Goal: Information Seeking & Learning: Learn about a topic

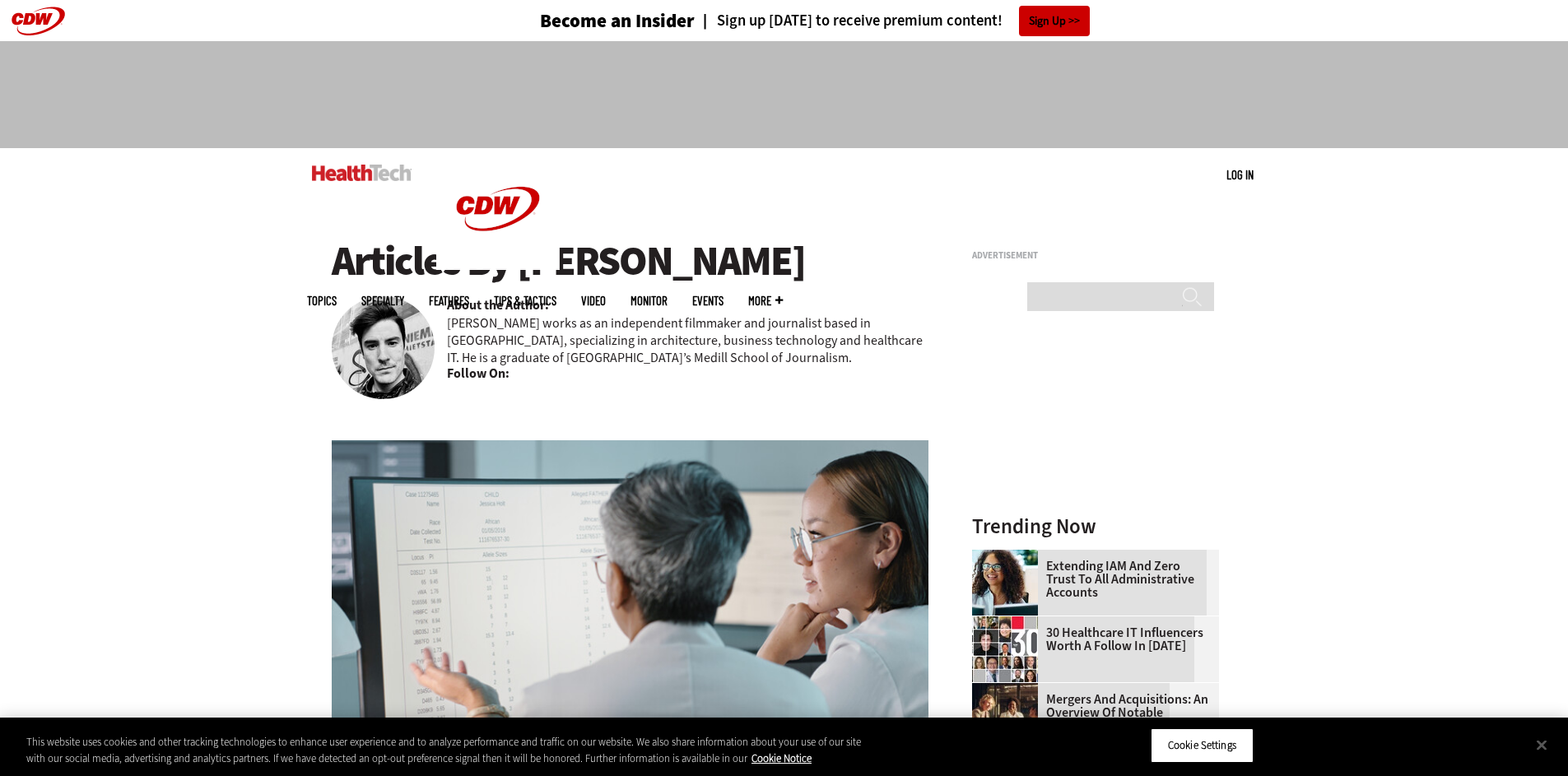
click at [365, 352] on img at bounding box center [382, 347] width 102 height 102
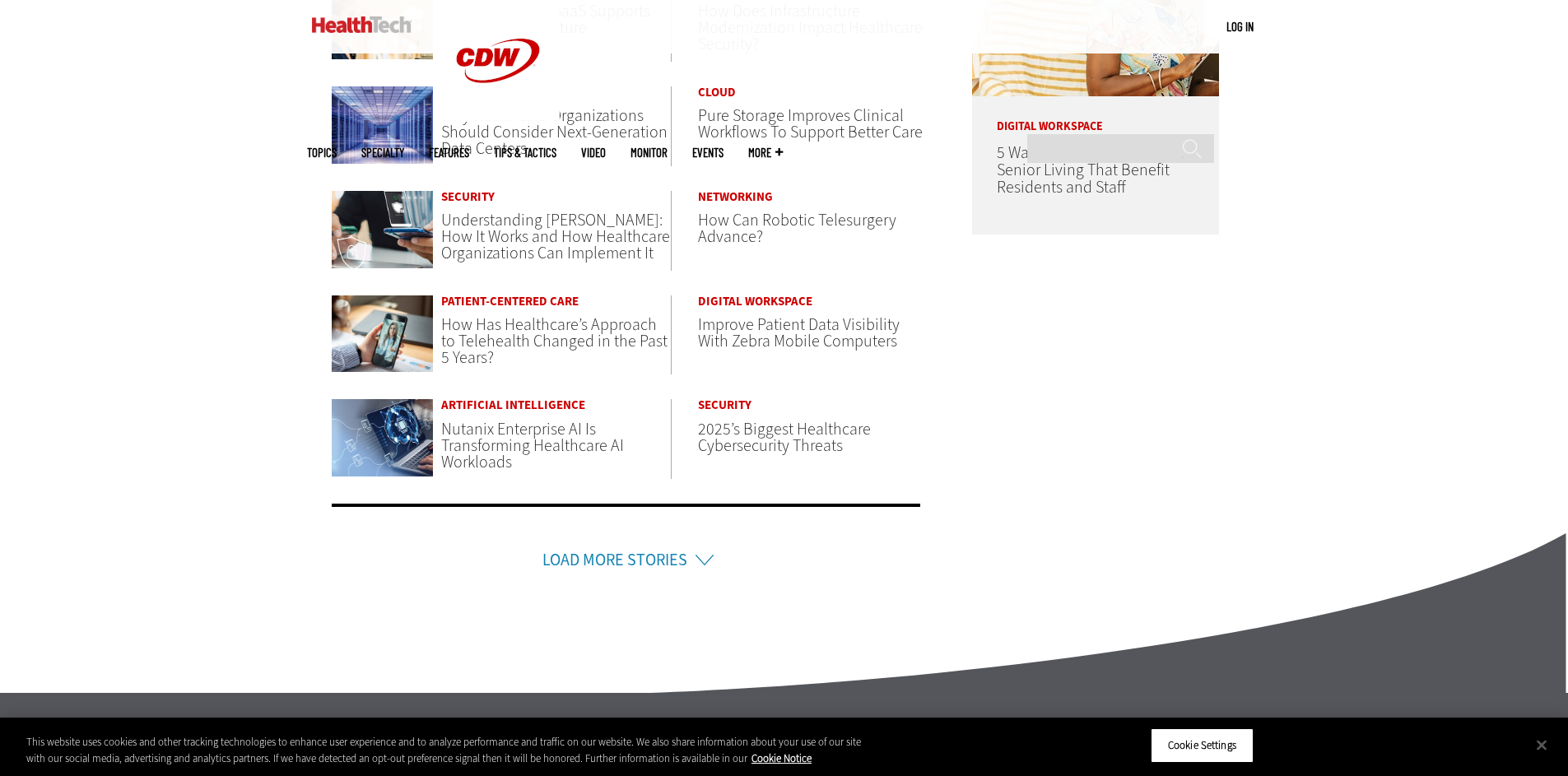
scroll to position [1154, 0]
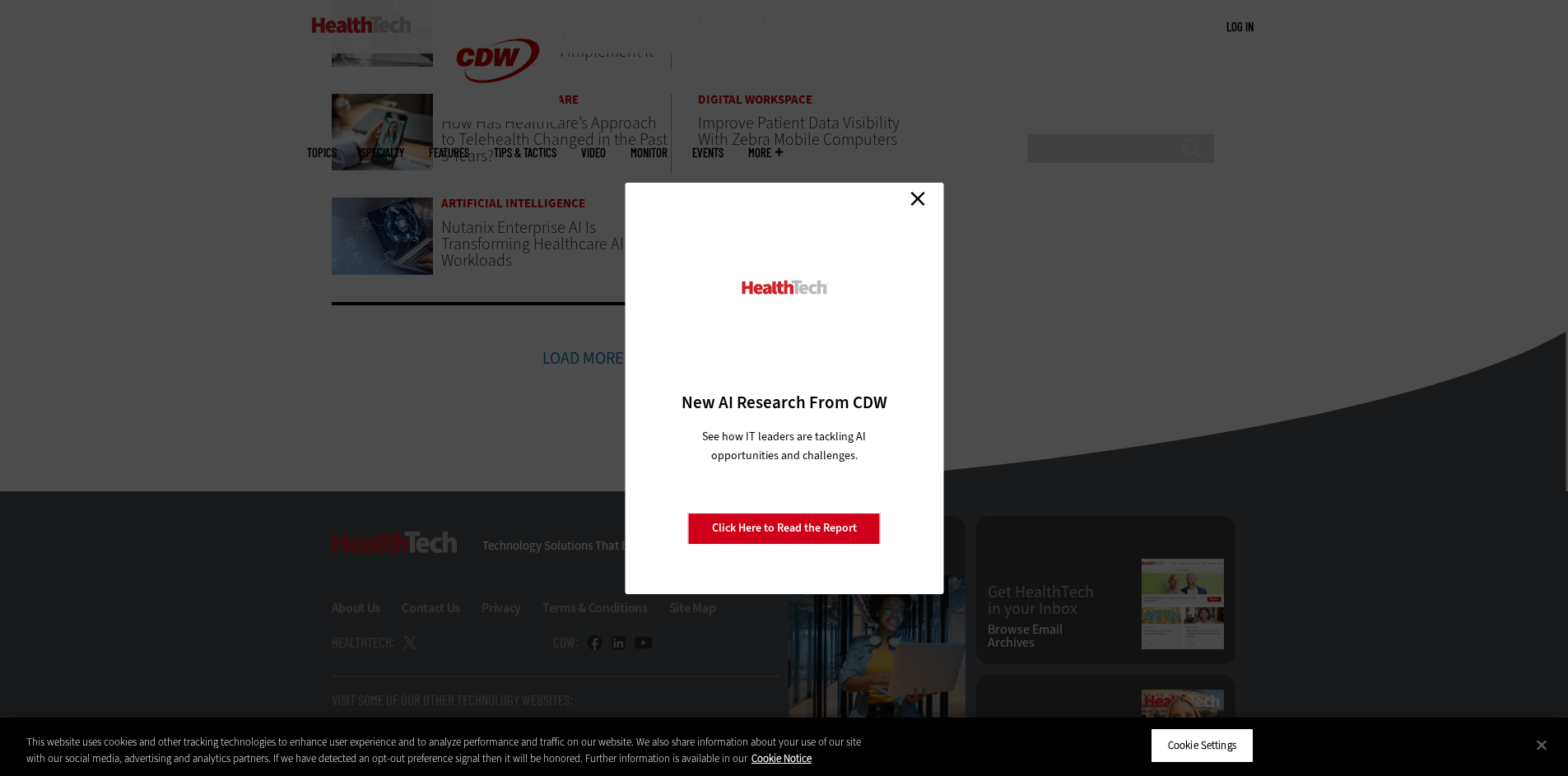
click at [919, 196] on link "Close" at bounding box center [918, 199] width 24 height 24
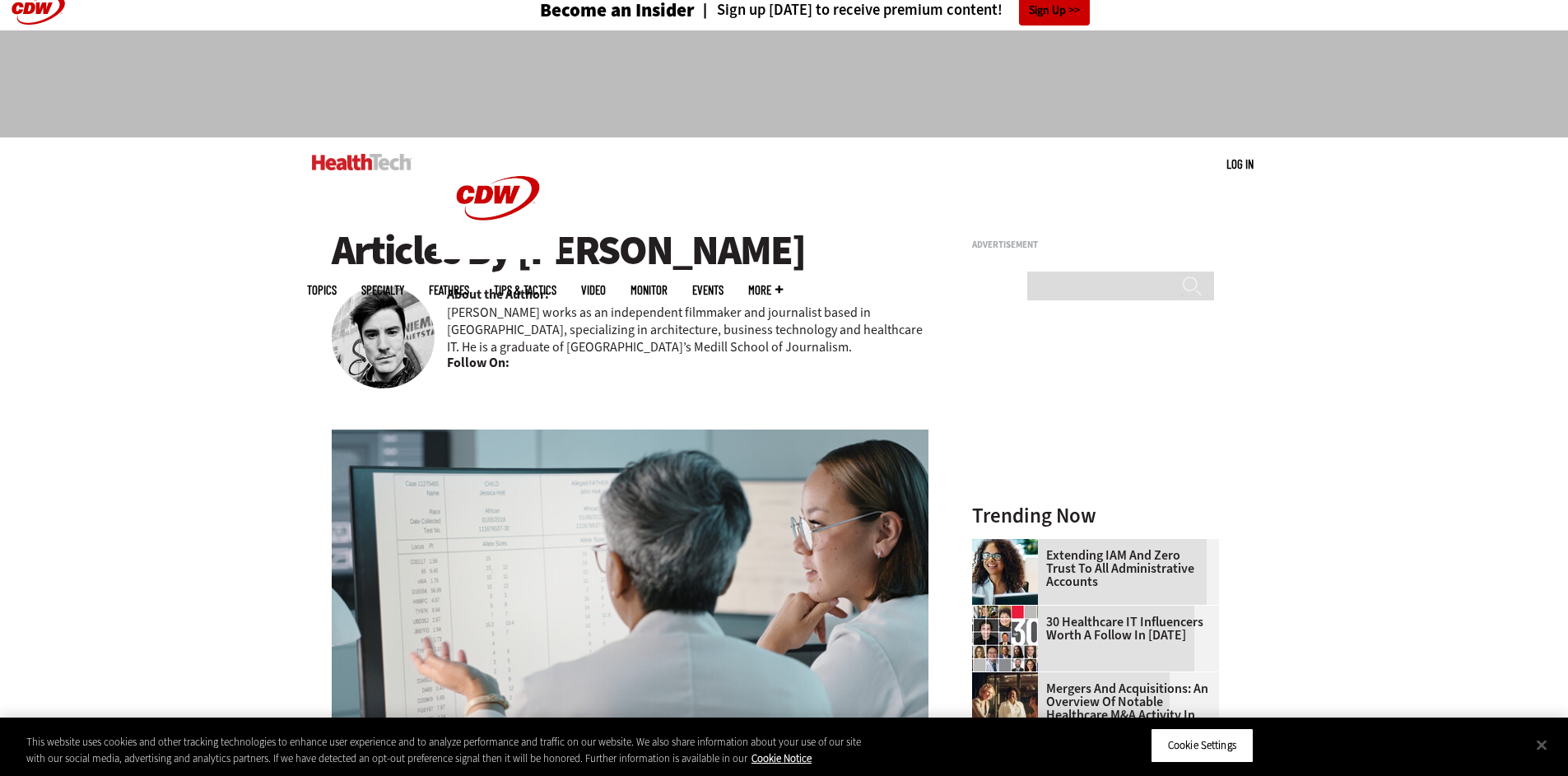
scroll to position [0, 0]
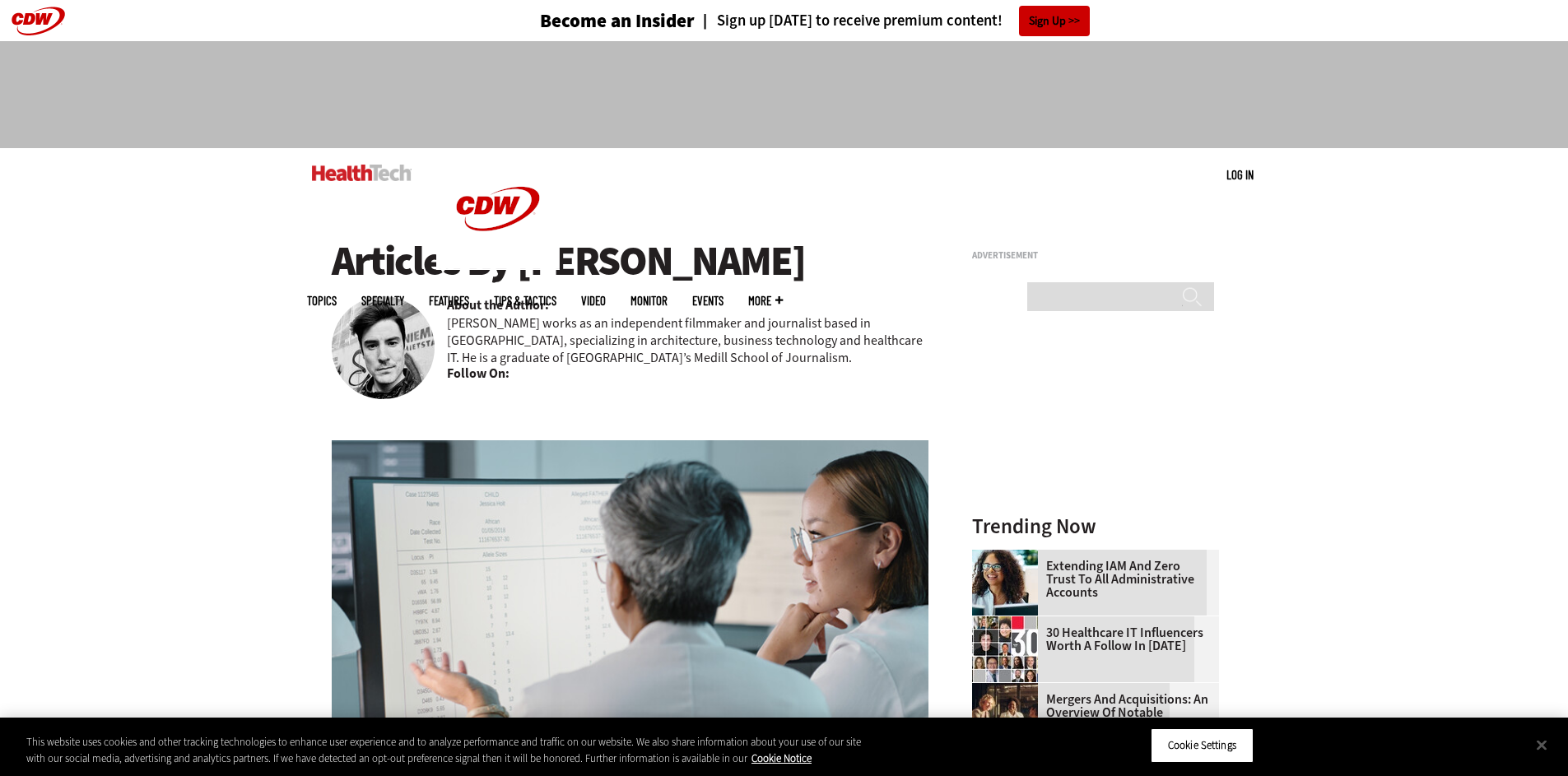
click at [387, 322] on img at bounding box center [382, 347] width 102 height 102
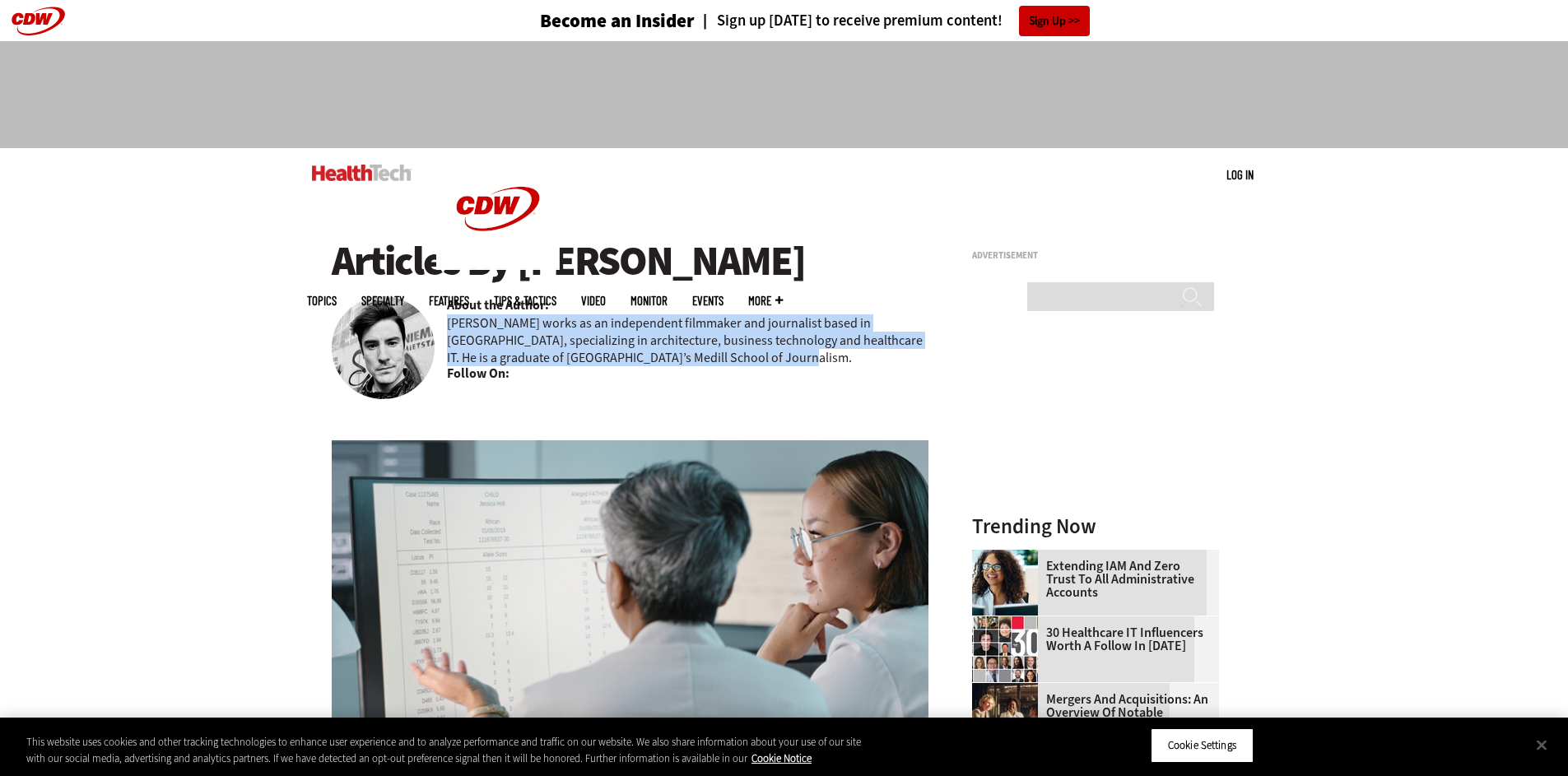
drag, startPoint x: 750, startPoint y: 358, endPoint x: 438, endPoint y: 326, distance: 313.6
click at [438, 326] on div "Articles By Nathan Eddy About the Author: Nathan Eddy works as an independent f…" at bounding box center [630, 312] width 598 height 147
copy p "[PERSON_NAME] works as an independent filmmaker and journalist based in [GEOGRA…"
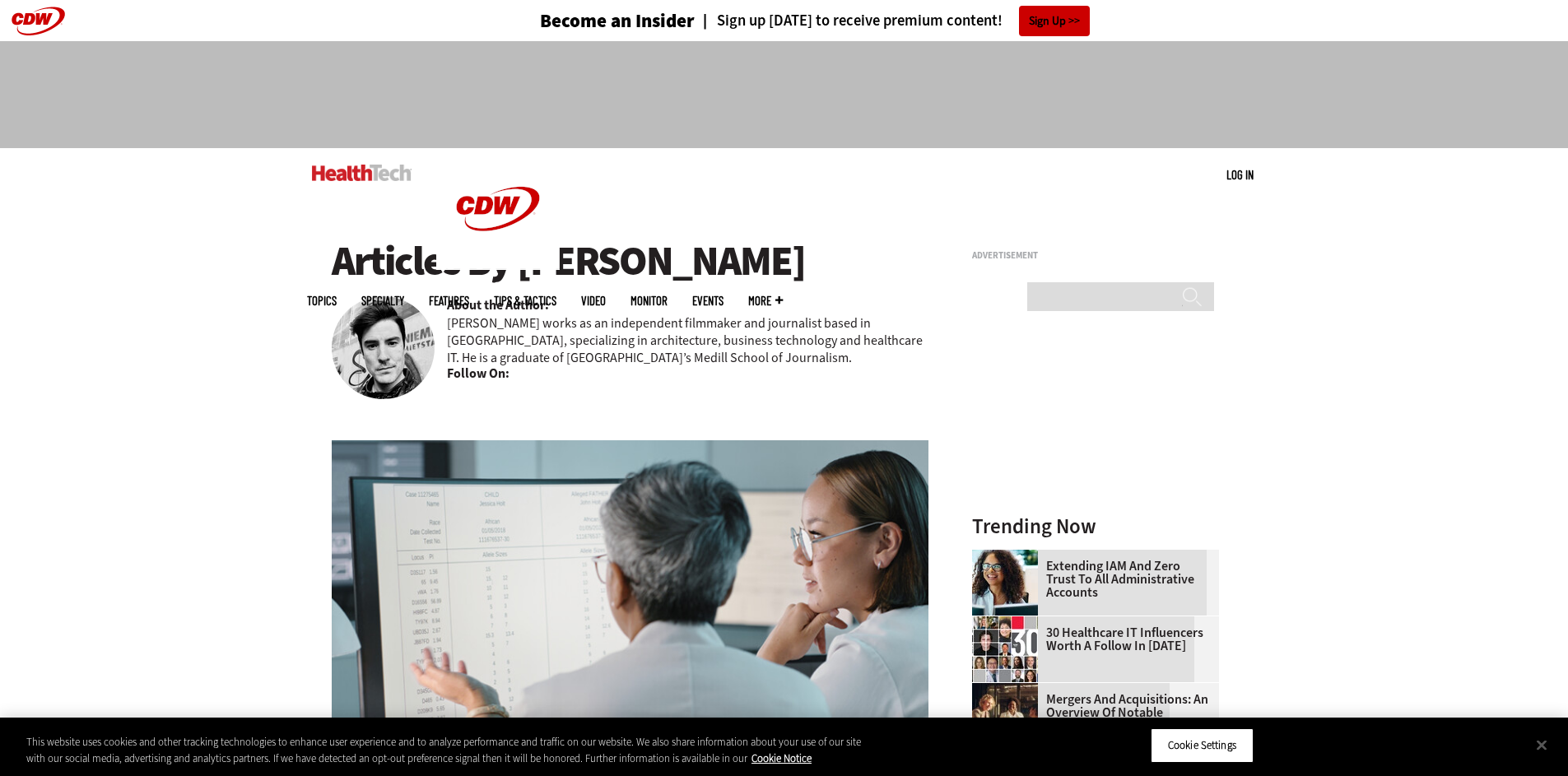
click at [581, 268] on h1 "Articles By [PERSON_NAME]" at bounding box center [630, 261] width 598 height 45
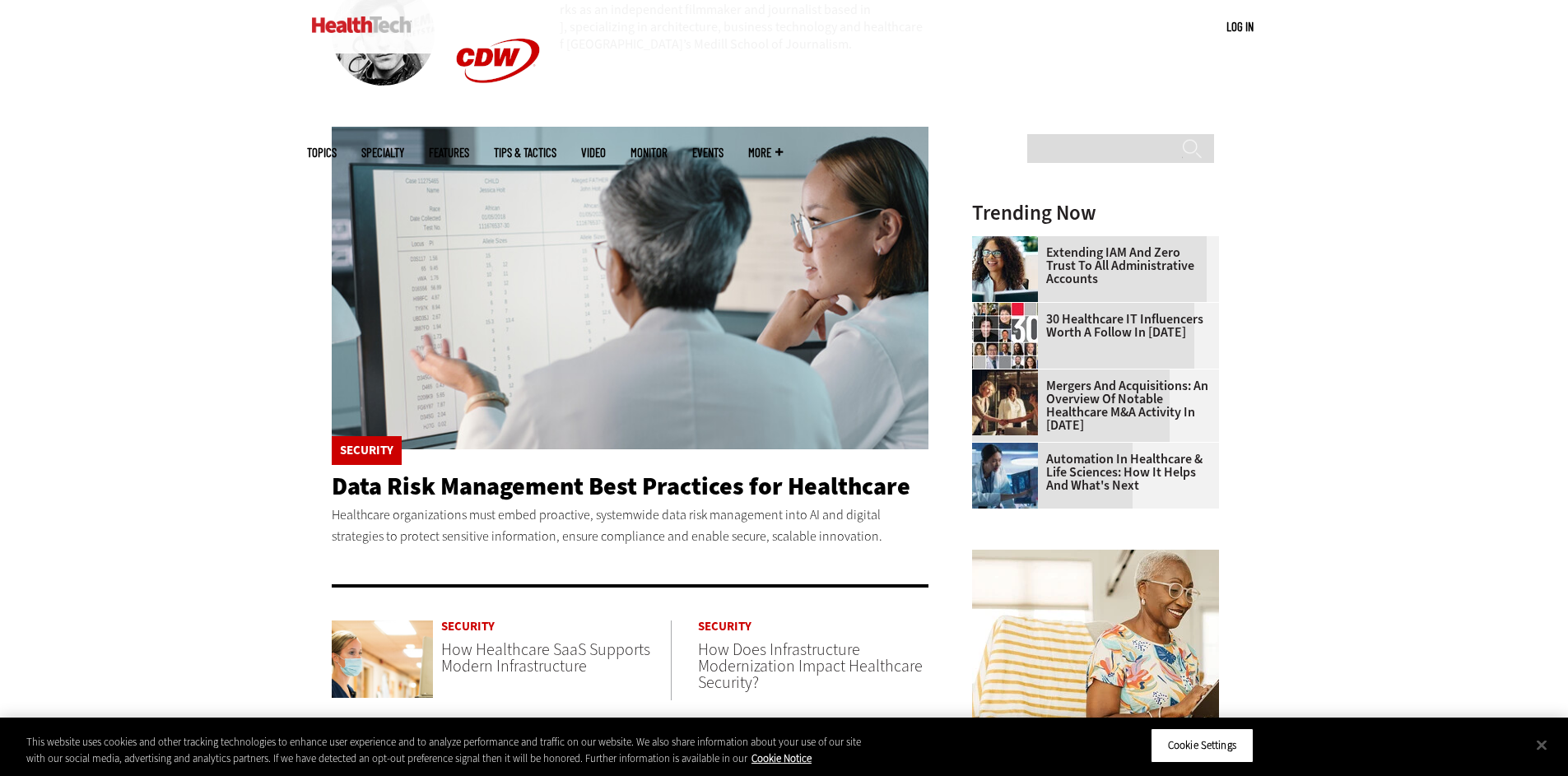
scroll to position [308, 0]
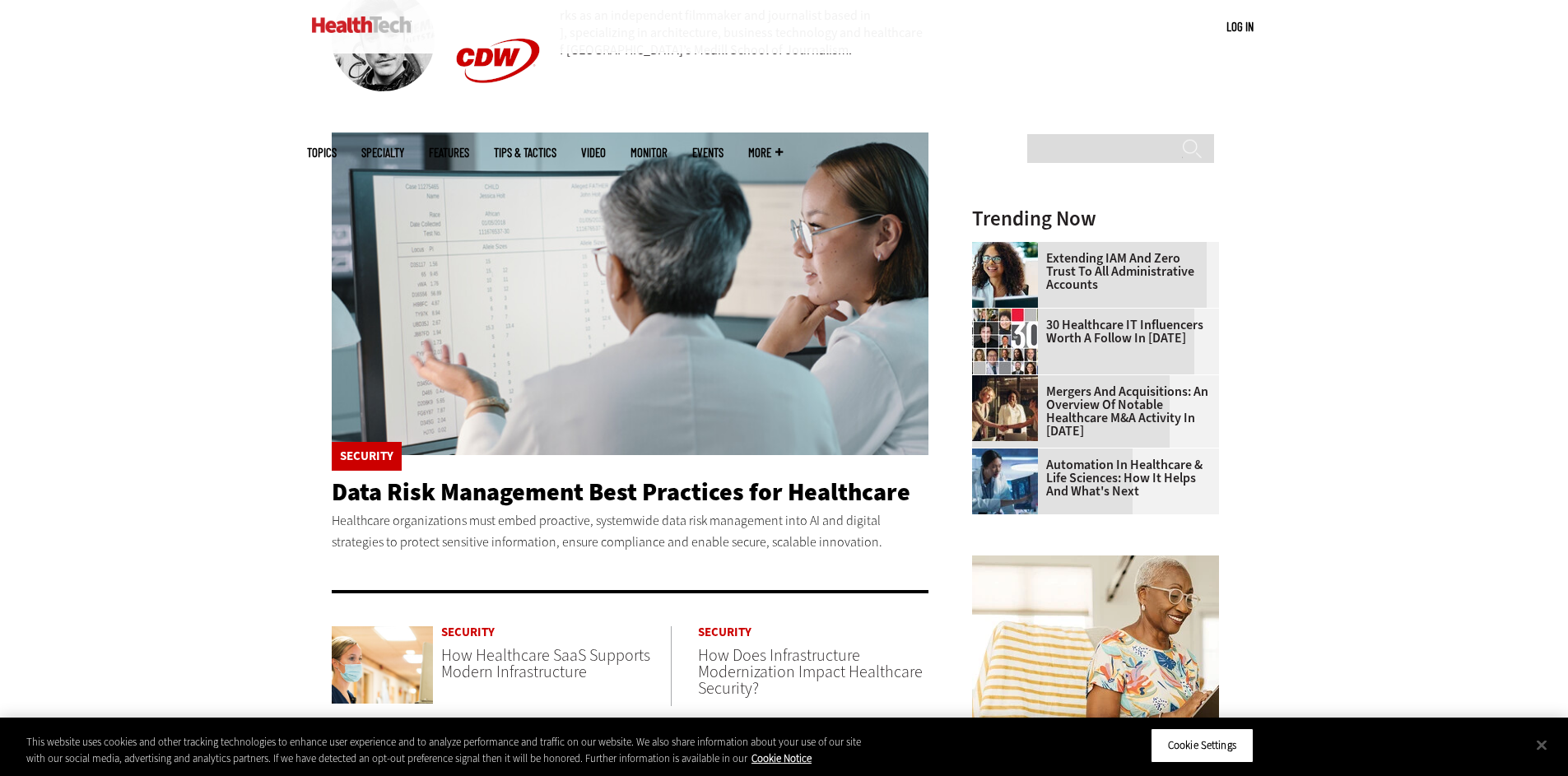
click at [488, 69] on b "Follow On:" at bounding box center [478, 65] width 63 height 18
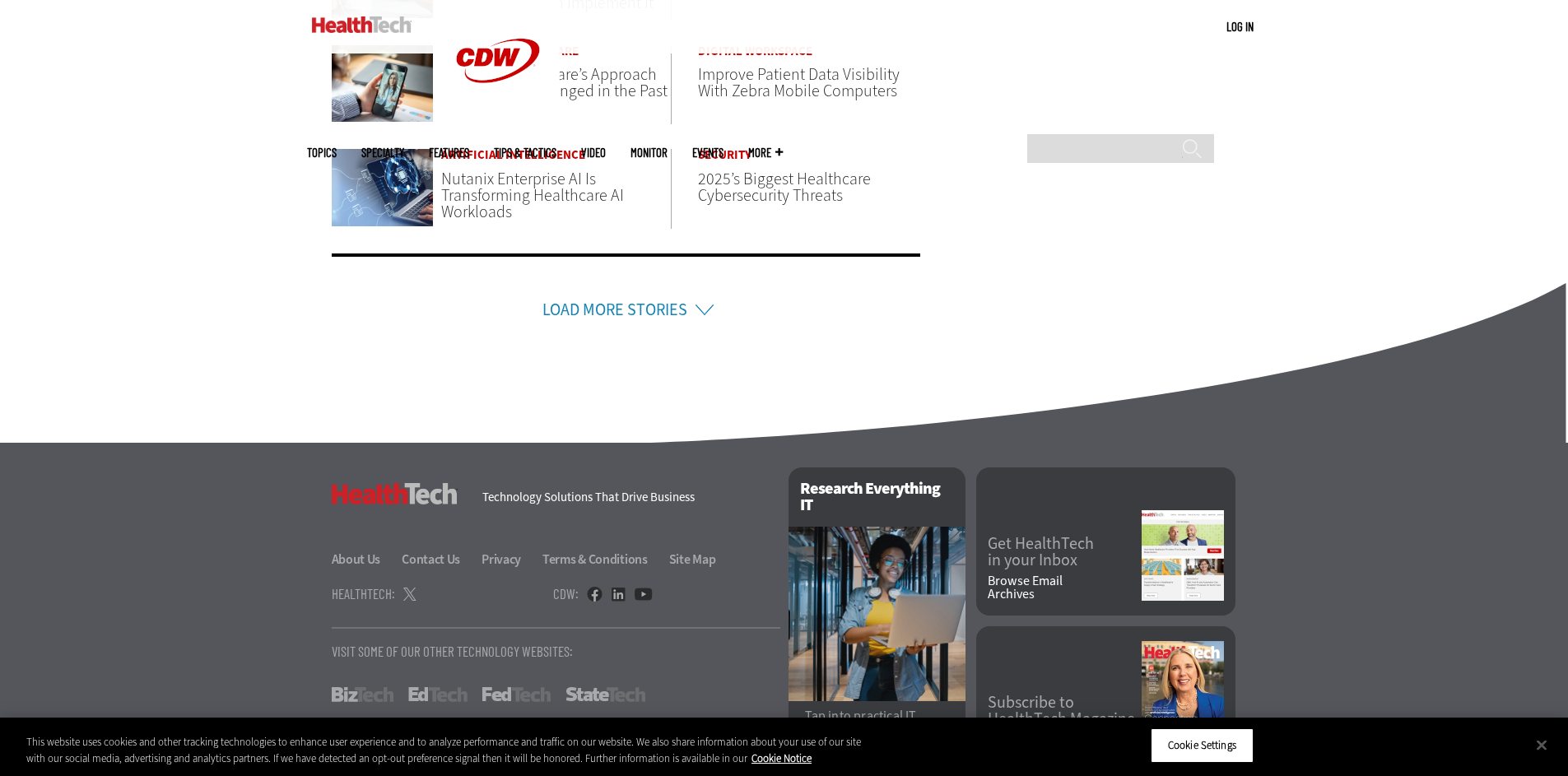
scroll to position [1266, 0]
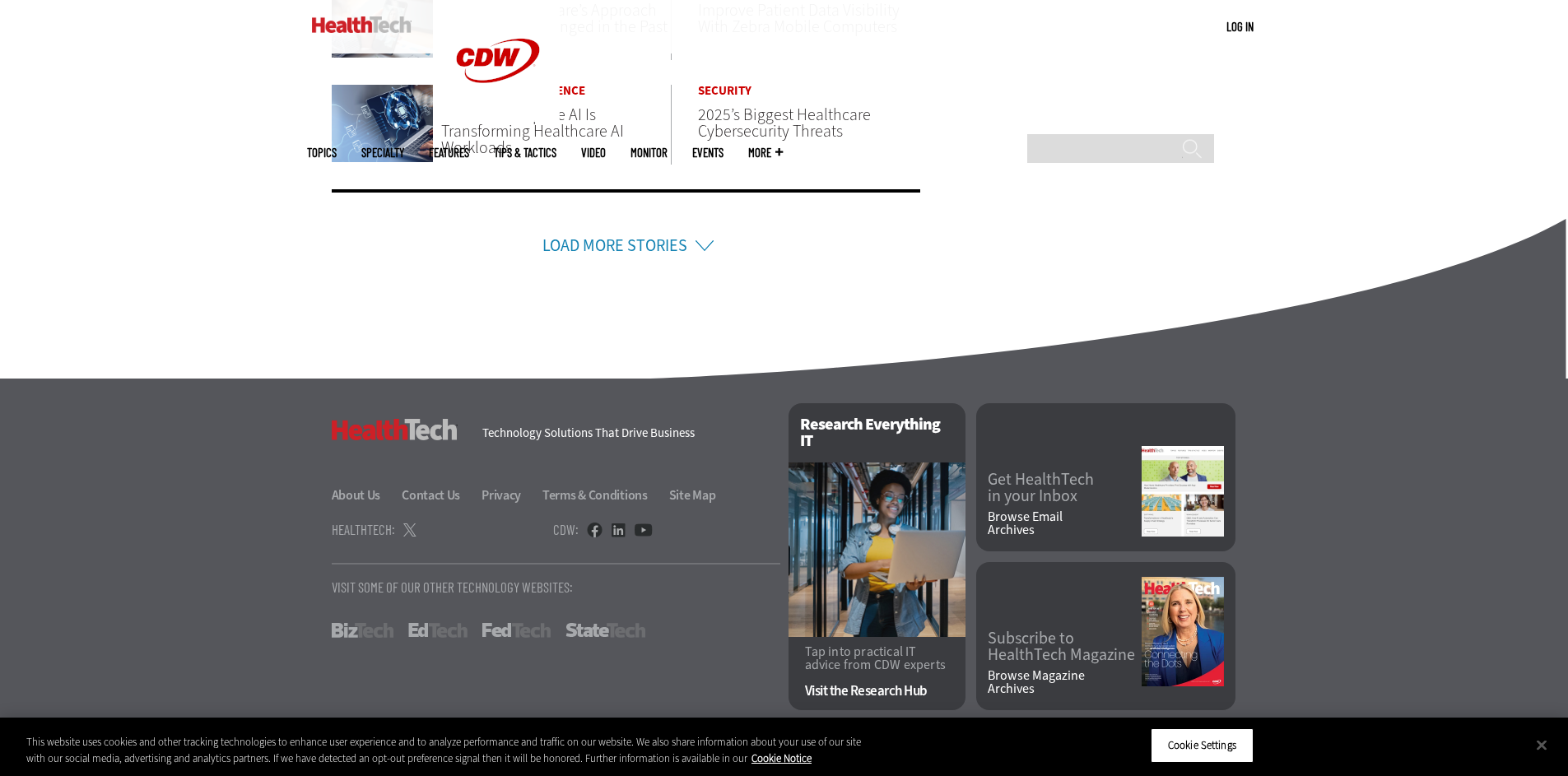
click at [646, 244] on link "Load More Stories" at bounding box center [614, 246] width 145 height 23
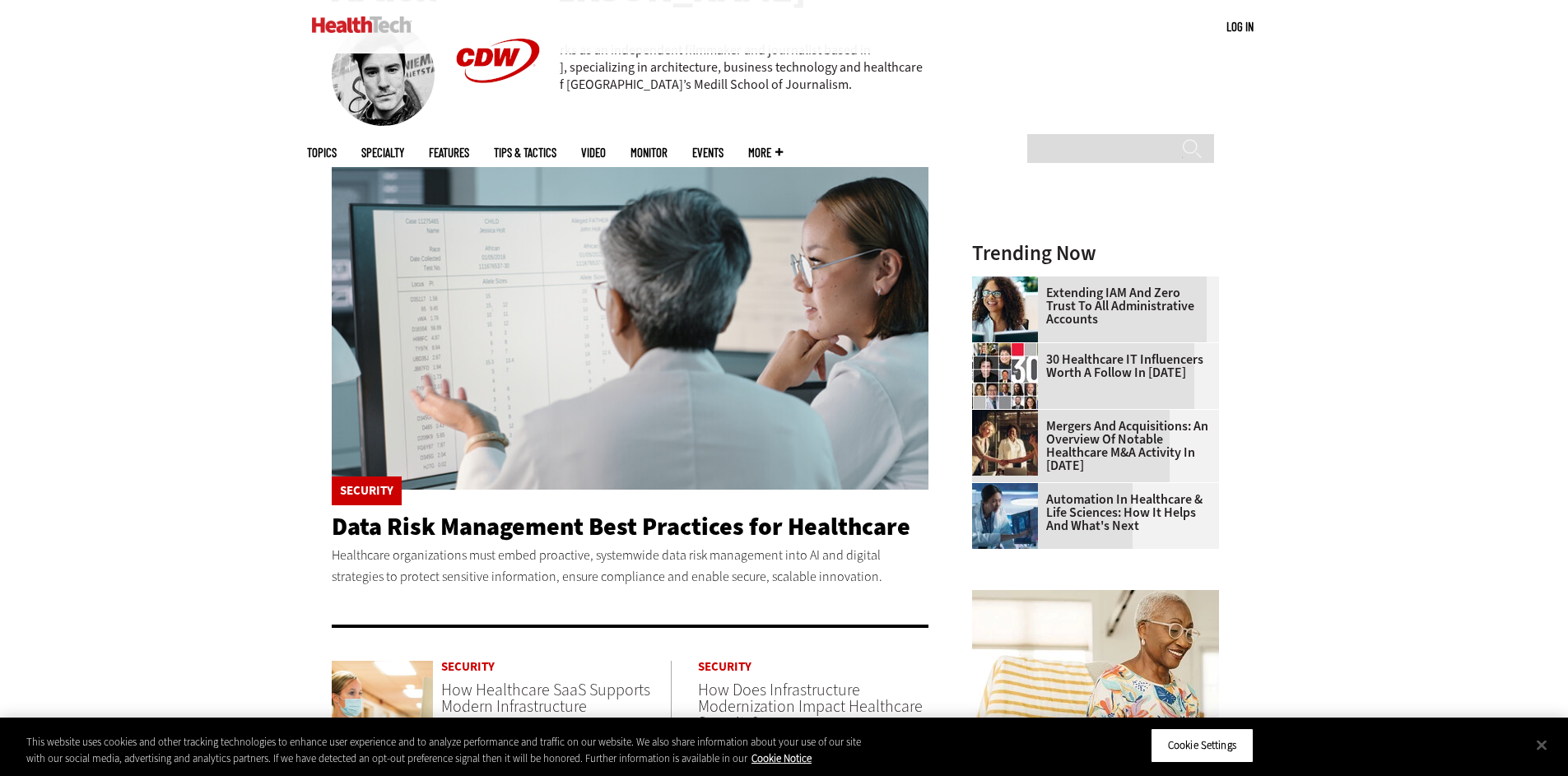
scroll to position [0, 0]
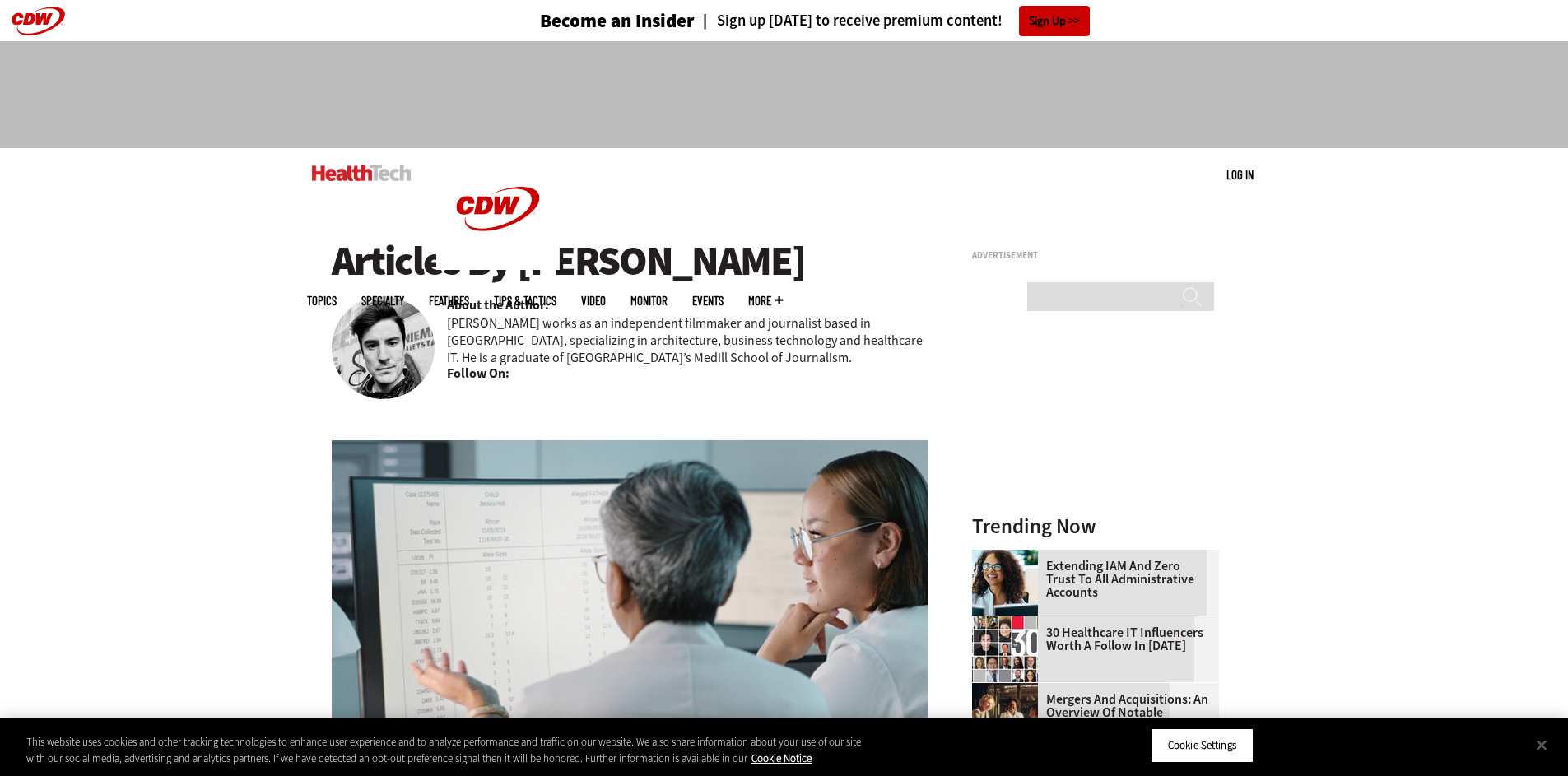
click at [528, 298] on b "About the Author:" at bounding box center [498, 304] width 102 height 18
click at [1106, 282] on input "Search" at bounding box center [1120, 296] width 187 height 29
type input "**********"
click at [1182, 287] on input "******" at bounding box center [1191, 303] width 20 height 33
click at [391, 182] on link at bounding box center [362, 173] width 100 height 50
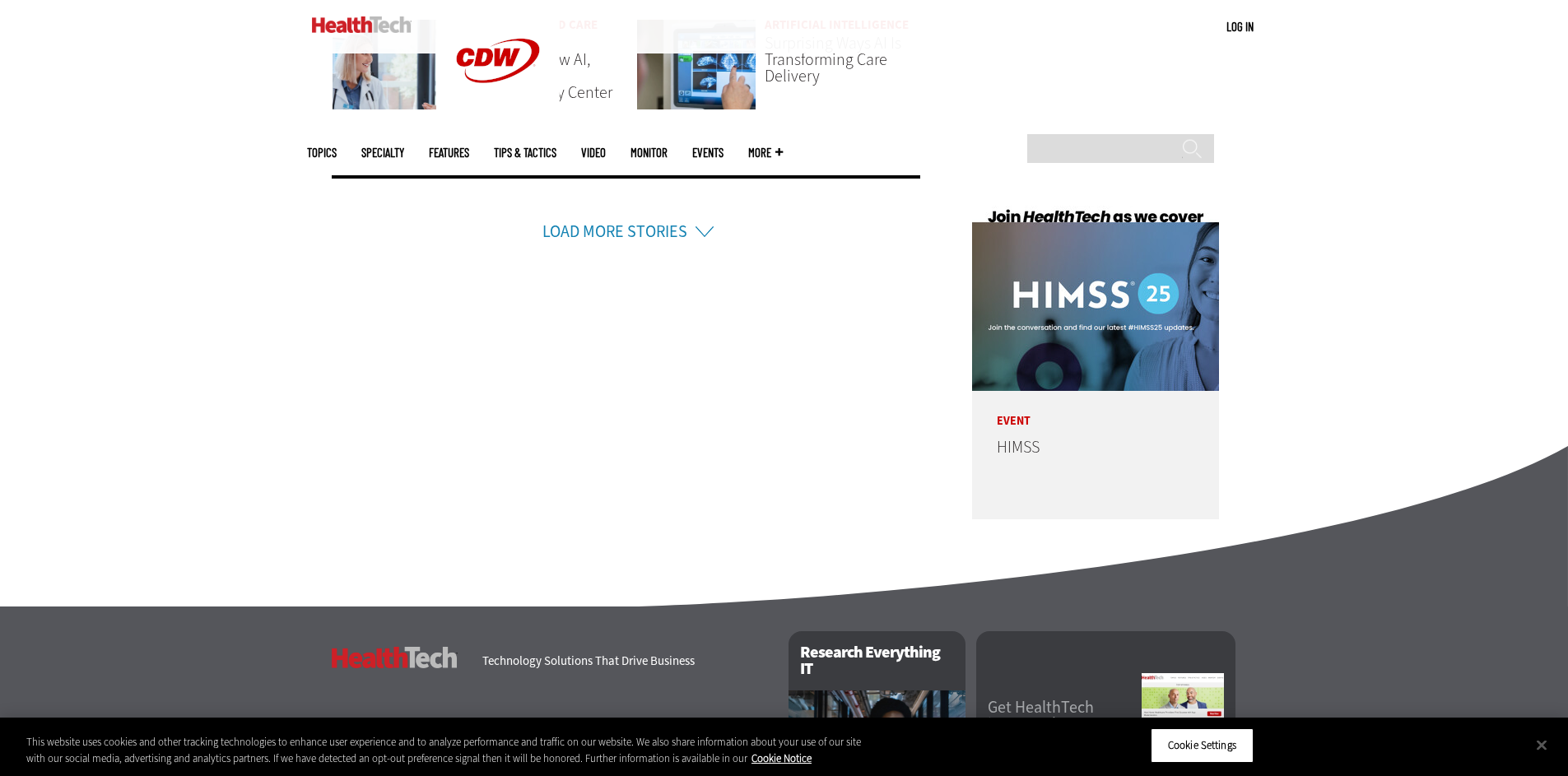
scroll to position [4120, 0]
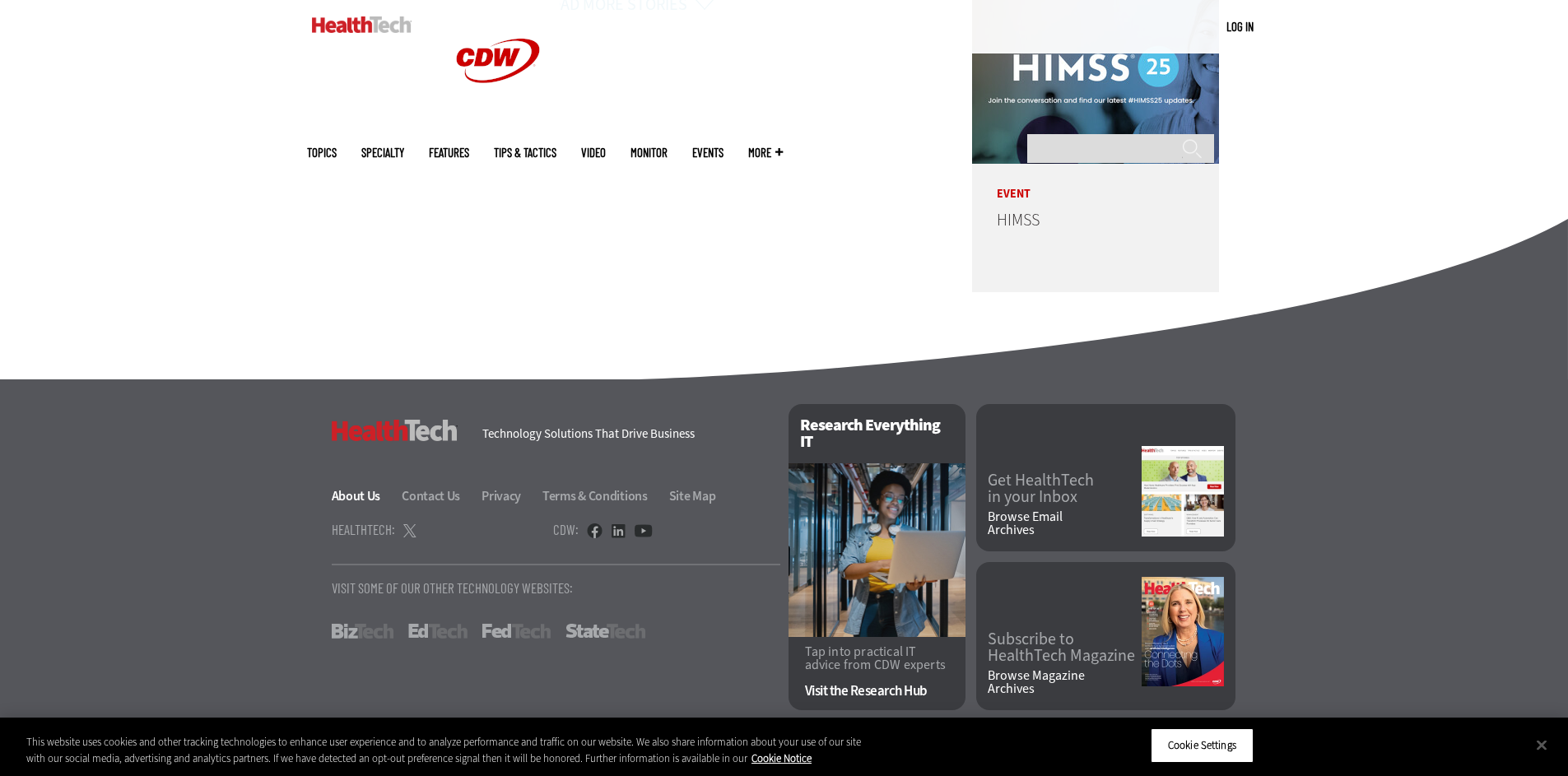
click at [355, 500] on link "About Us" at bounding box center [365, 496] width 69 height 17
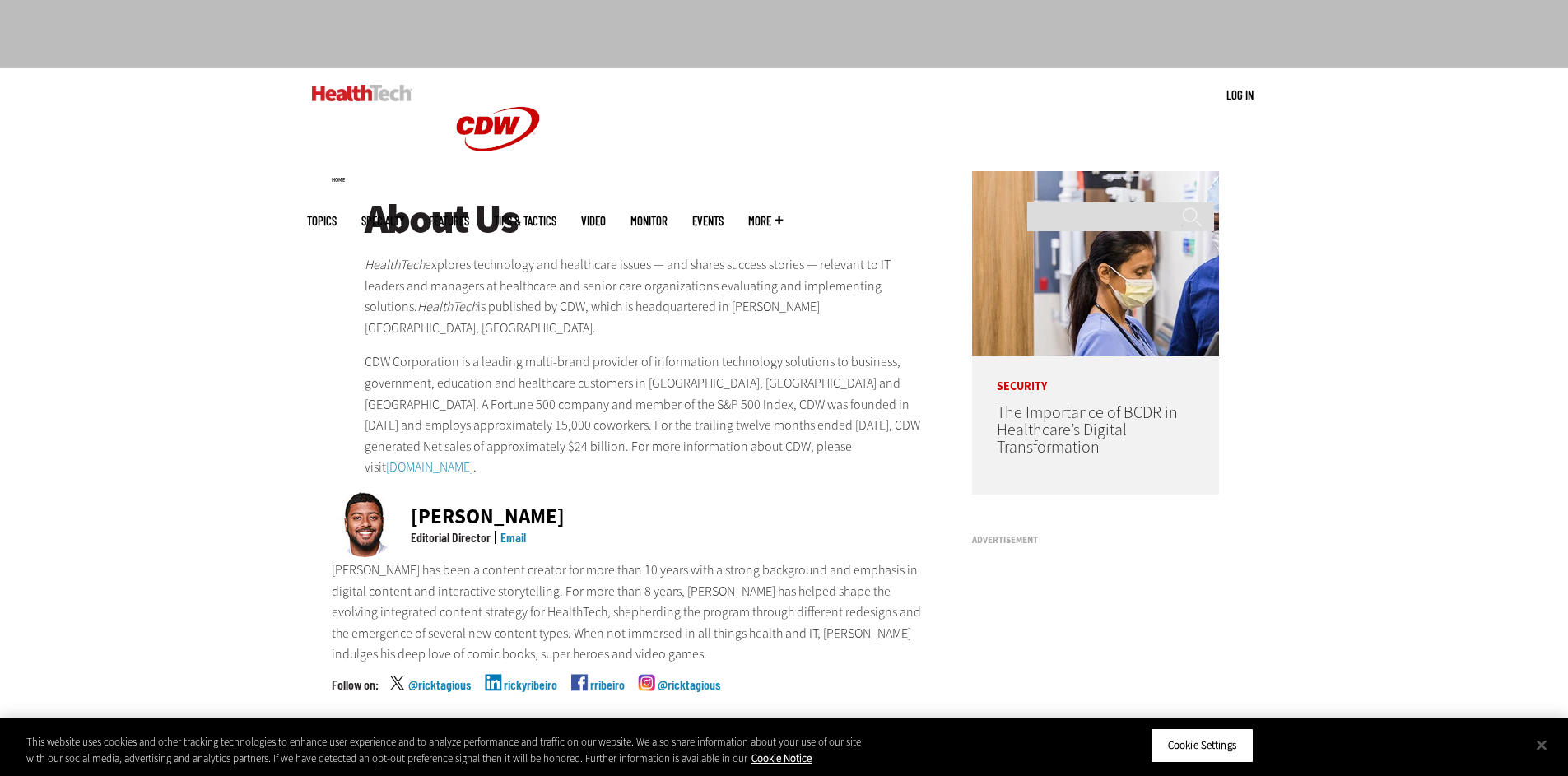
scroll to position [79, 0]
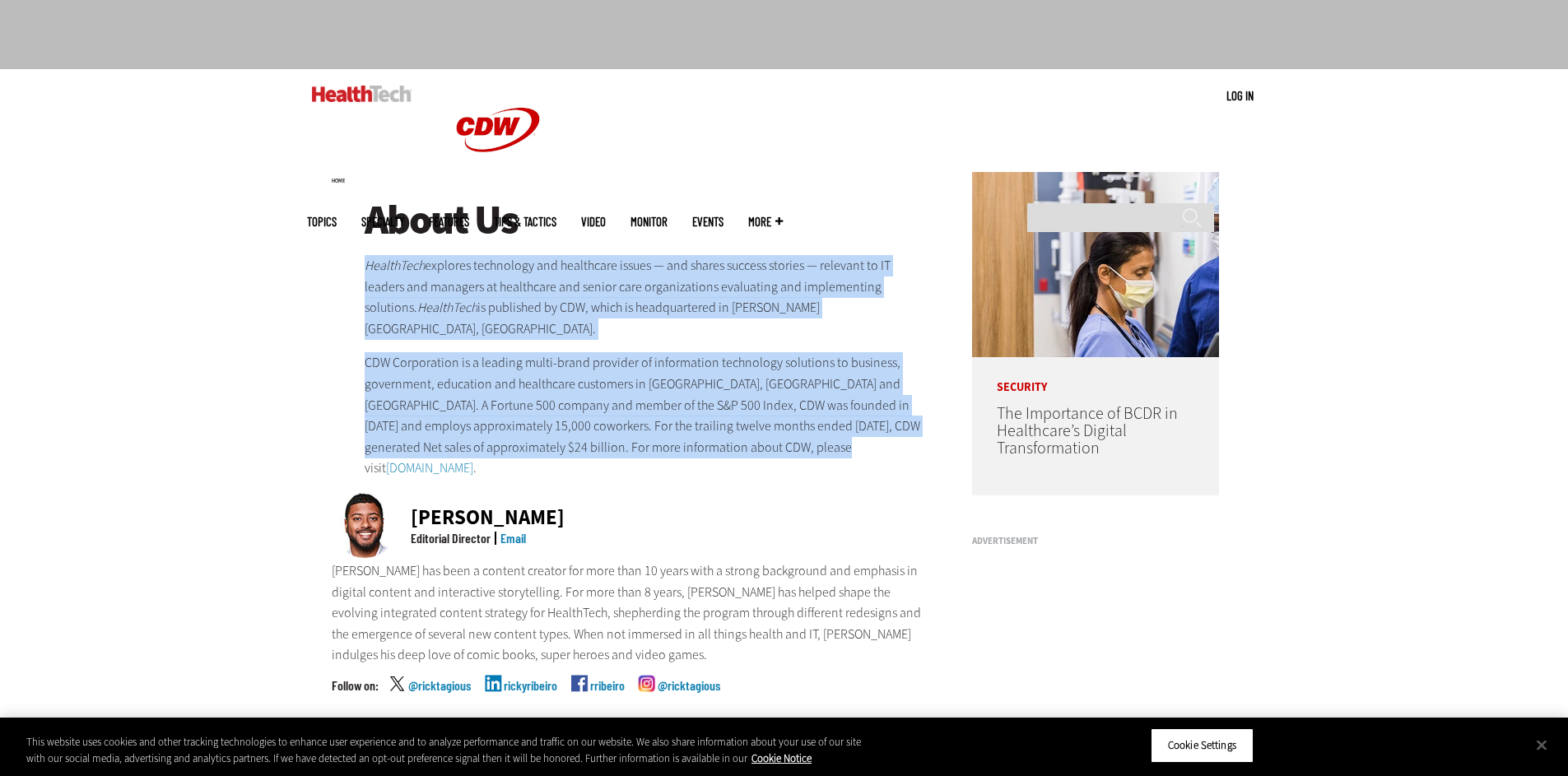
drag, startPoint x: 823, startPoint y: 424, endPoint x: 365, endPoint y: 266, distance: 484.5
click at [365, 265] on div "About Us HealthTech explores technology and healthcare issues — and shares succ…" at bounding box center [646, 338] width 565 height 282
copy div "HealthTech explores technology and healthcare issues — and shares success stori…"
